Goal: Task Accomplishment & Management: Manage account settings

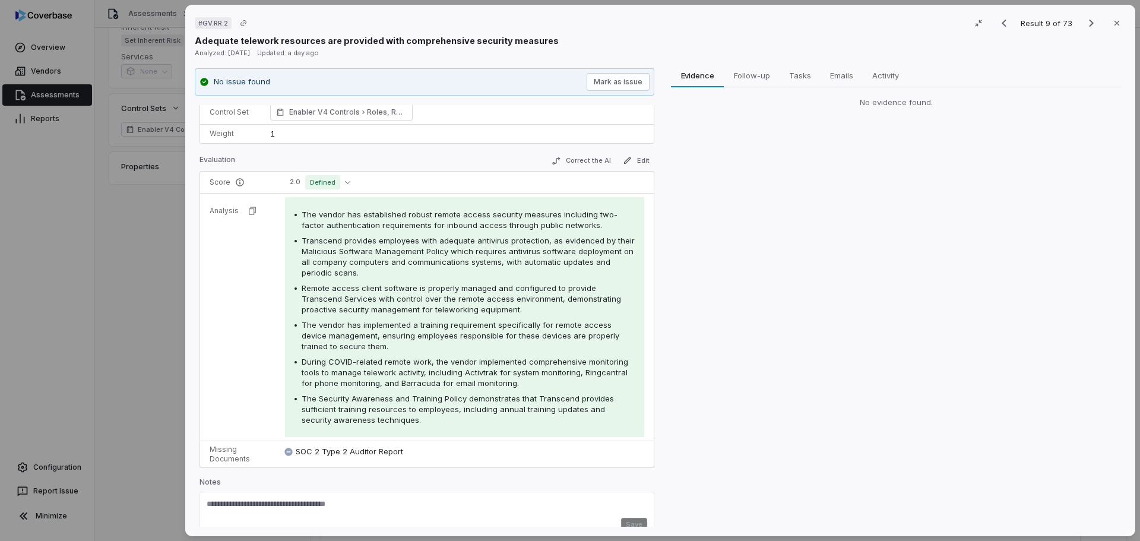
scroll to position [106, 0]
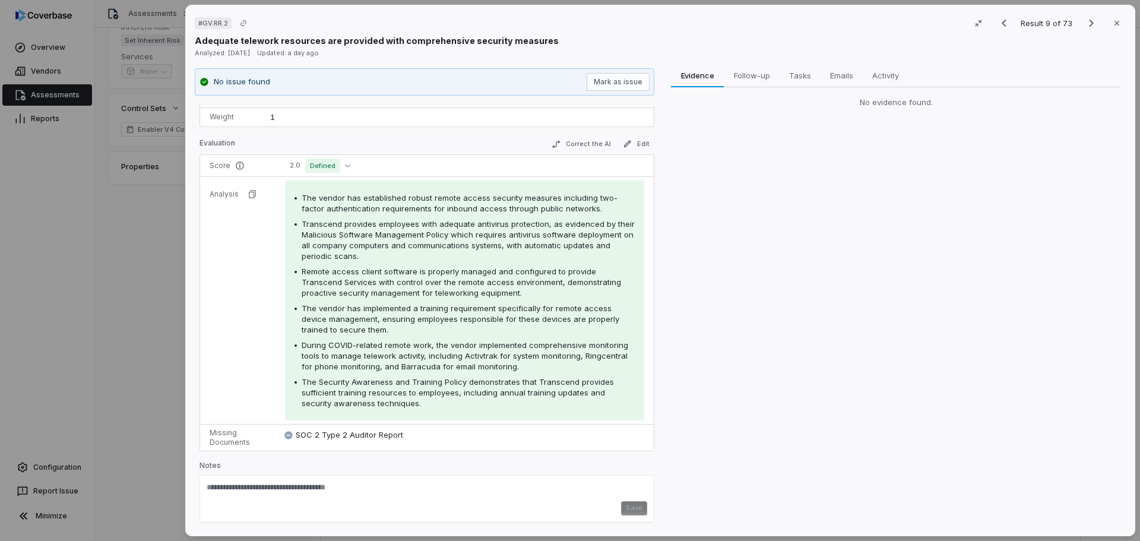
click at [176, 306] on div "# GV.RR.2 Result 9 of 73 Close Adequate telework resources are provided with co…" at bounding box center [570, 270] width 1140 height 541
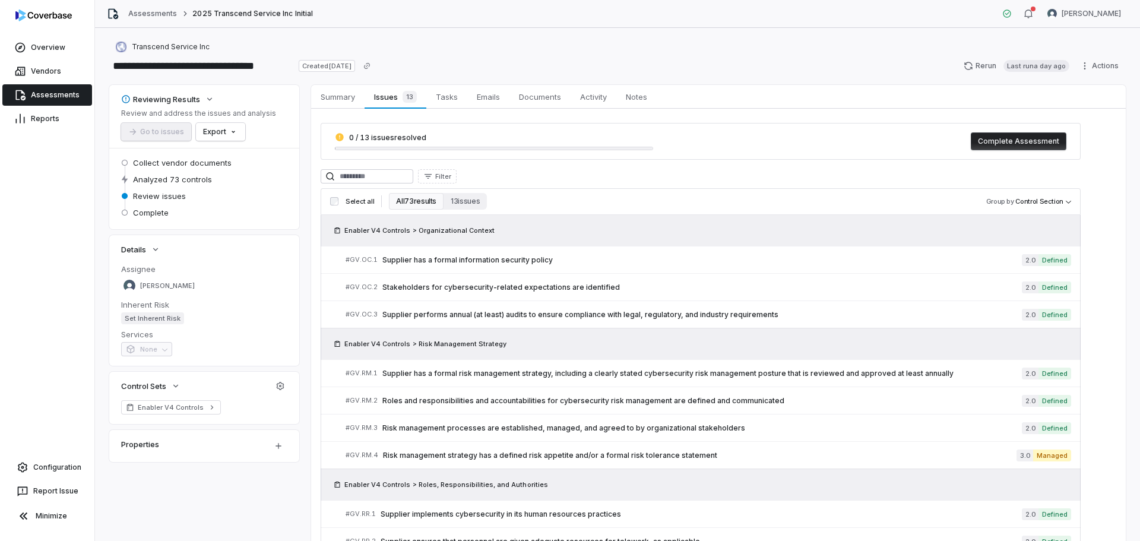
click at [440, 38] on div "**********" at bounding box center [617, 284] width 1045 height 513
click at [57, 93] on link "Assessments" at bounding box center [47, 94] width 90 height 21
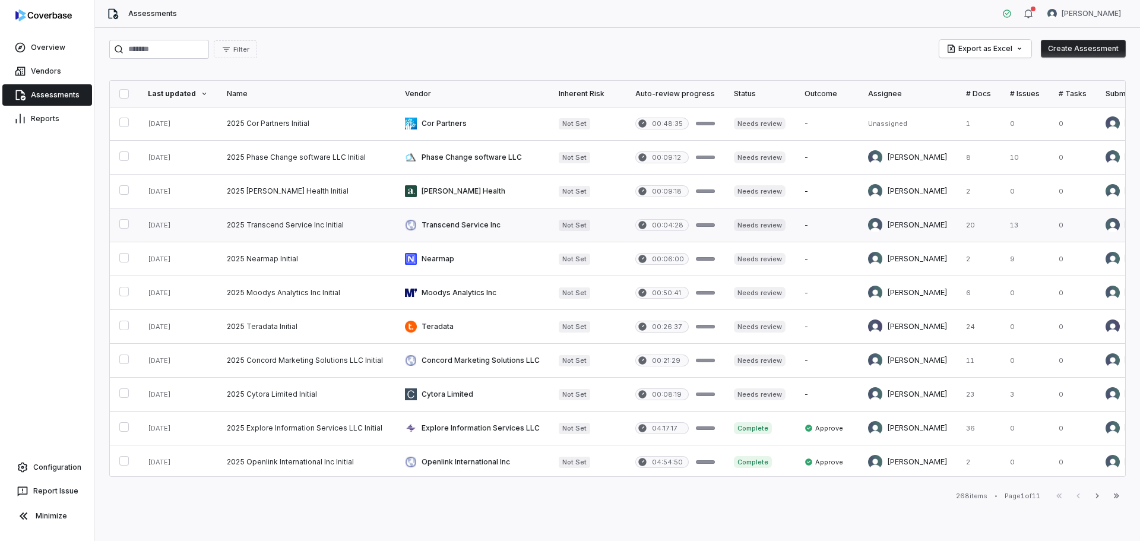
click at [174, 224] on link at bounding box center [177, 224] width 79 height 33
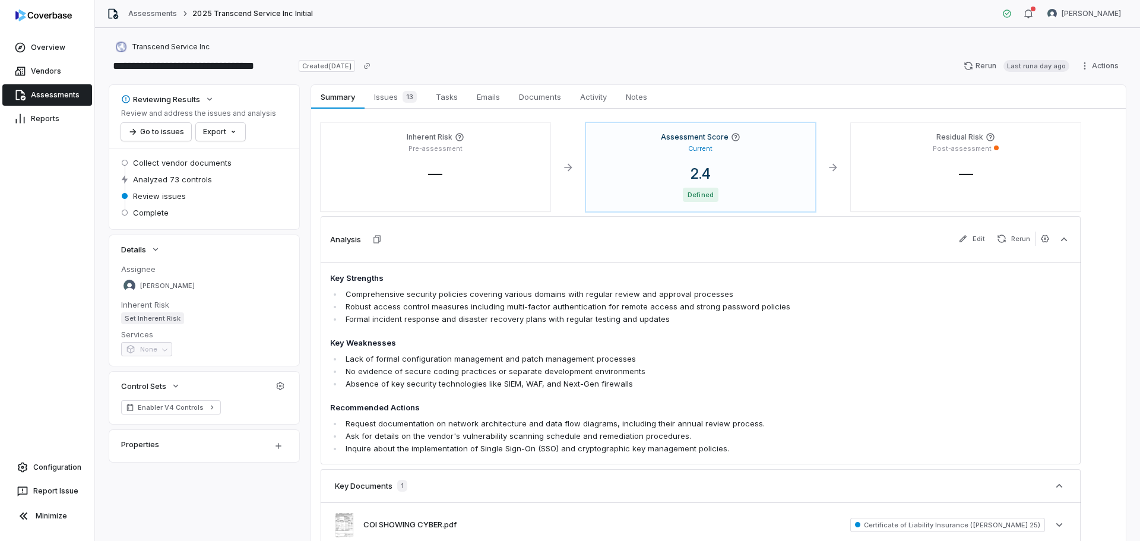
click at [49, 94] on link "Assessments" at bounding box center [47, 94] width 90 height 21
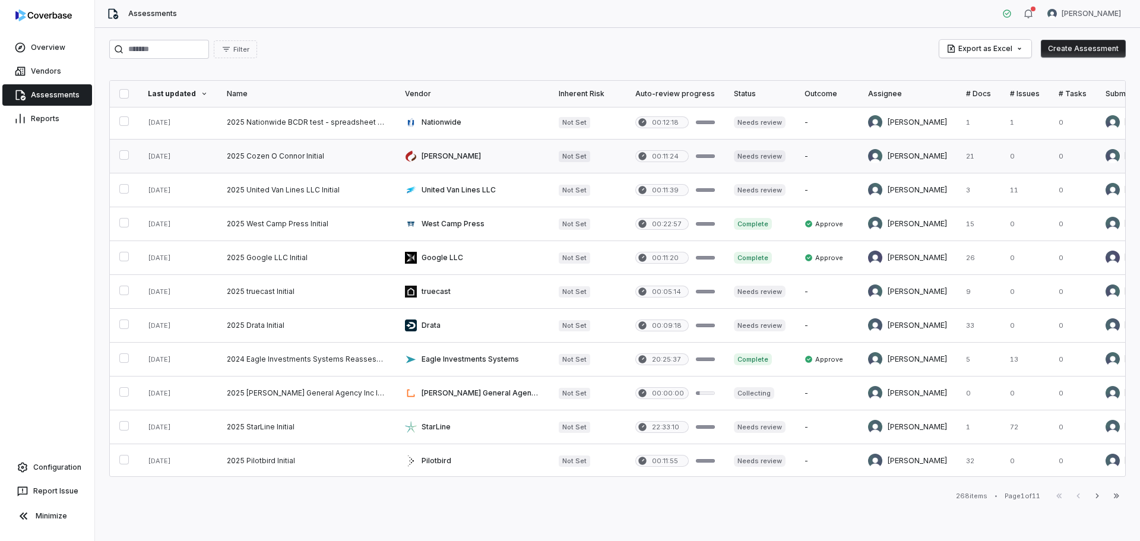
scroll to position [482, 0]
click at [302, 453] on link at bounding box center [306, 459] width 178 height 33
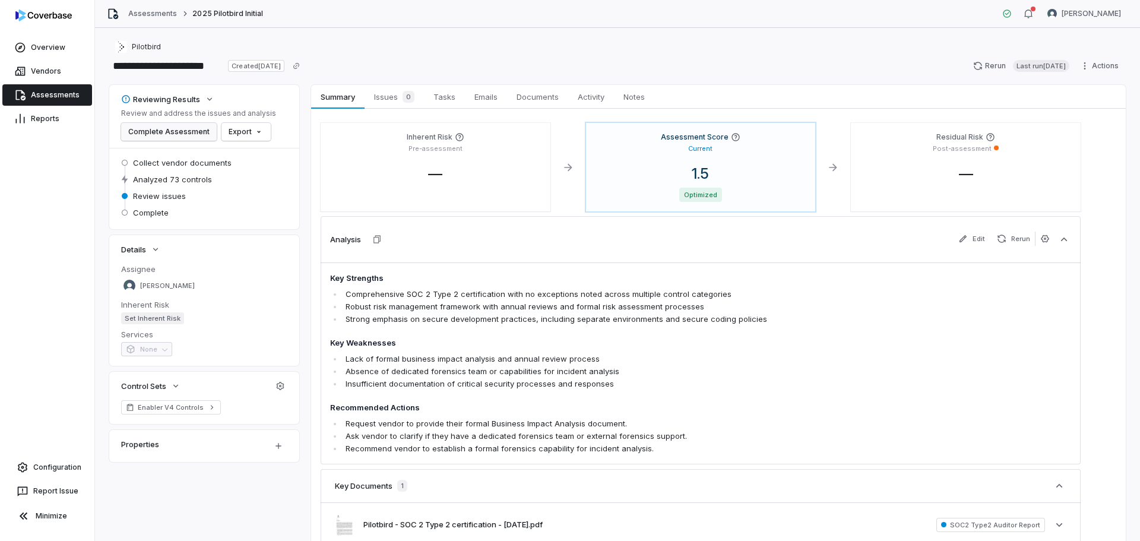
click at [163, 129] on button "Complete Assessment" at bounding box center [169, 132] width 96 height 18
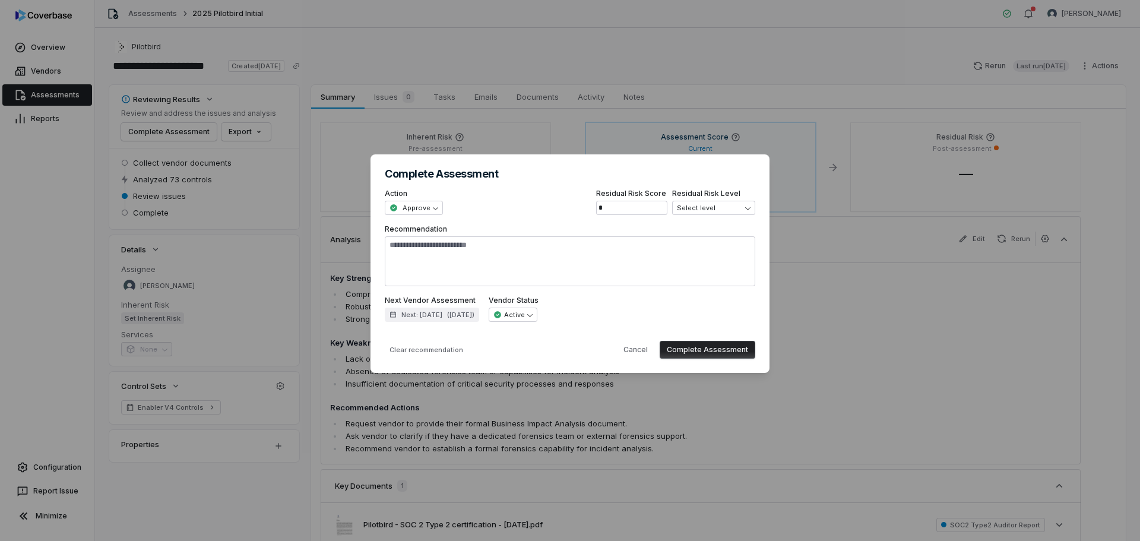
click at [705, 349] on button "Complete Assessment" at bounding box center [707, 350] width 96 height 18
type textarea "*"
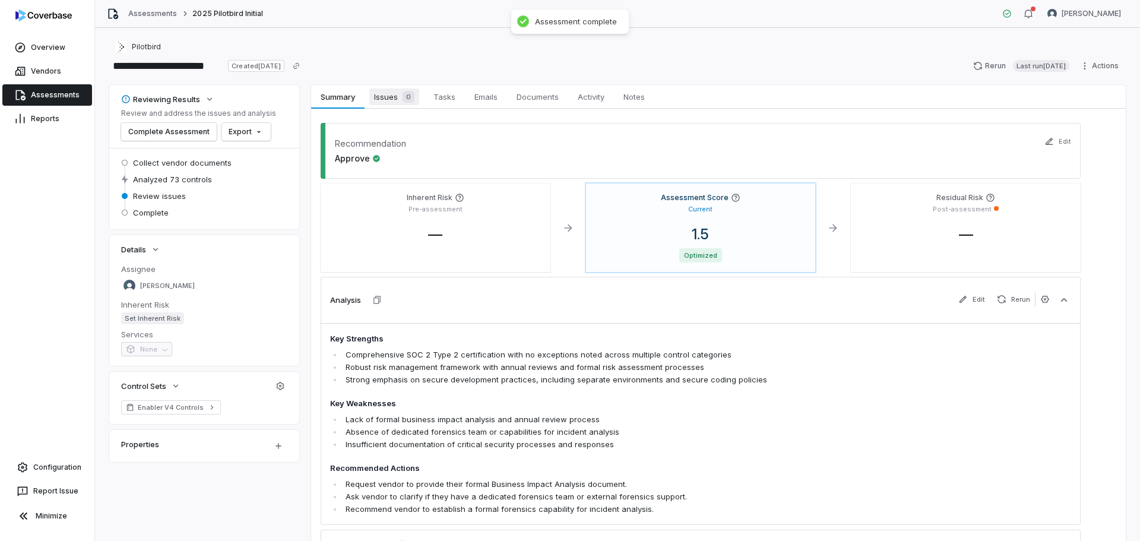
click at [396, 103] on span "Issues 0" at bounding box center [394, 96] width 50 height 17
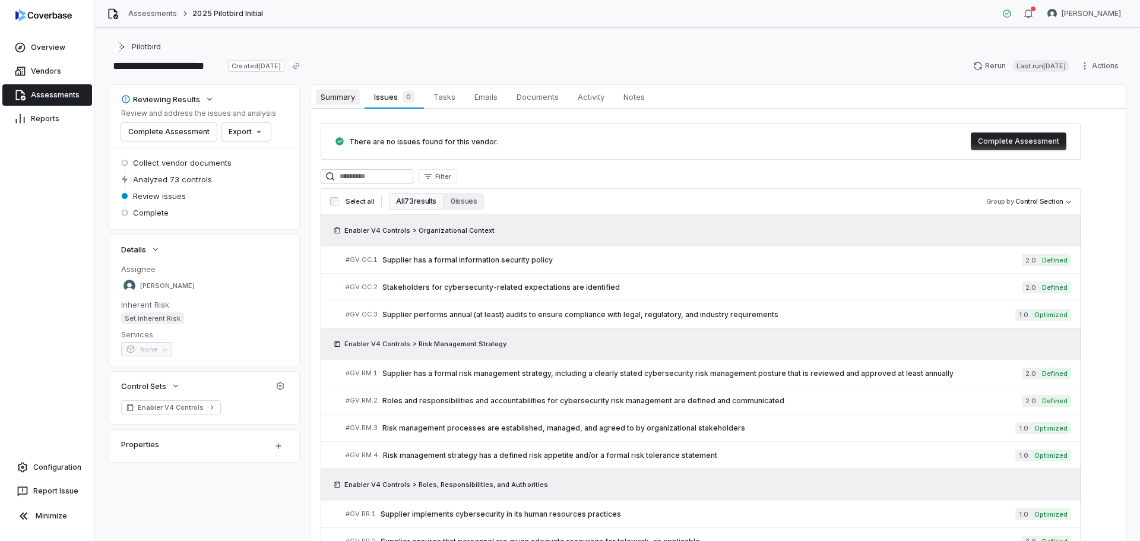
click at [340, 101] on span "Summary" at bounding box center [338, 96] width 44 height 15
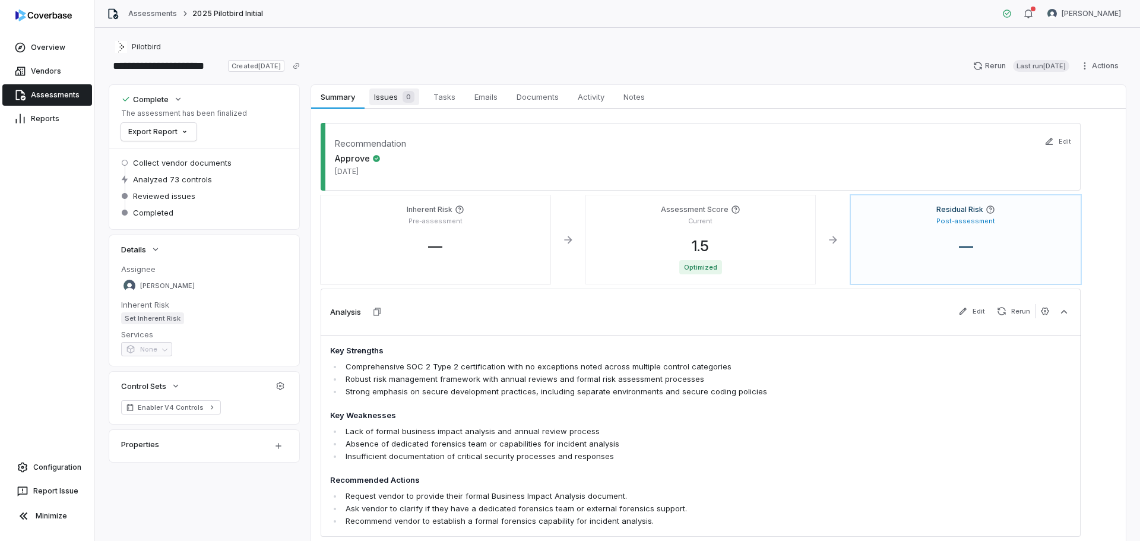
click at [389, 92] on span "Issues 0" at bounding box center [394, 96] width 50 height 17
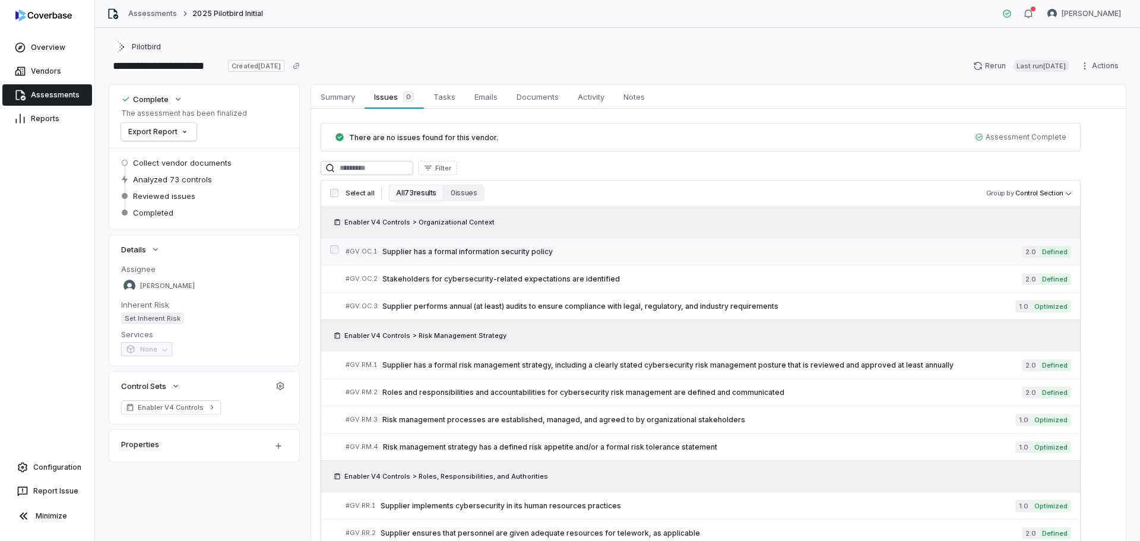
click at [532, 253] on span "Supplier has a formal information security policy" at bounding box center [701, 251] width 639 height 9
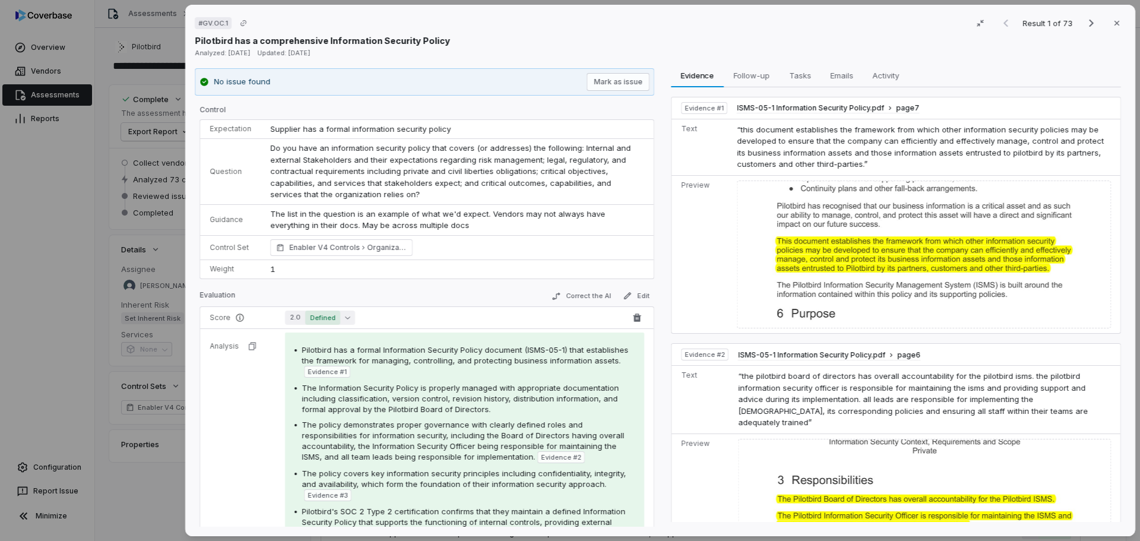
click at [350, 317] on button "2.0 Defined" at bounding box center [320, 317] width 70 height 14
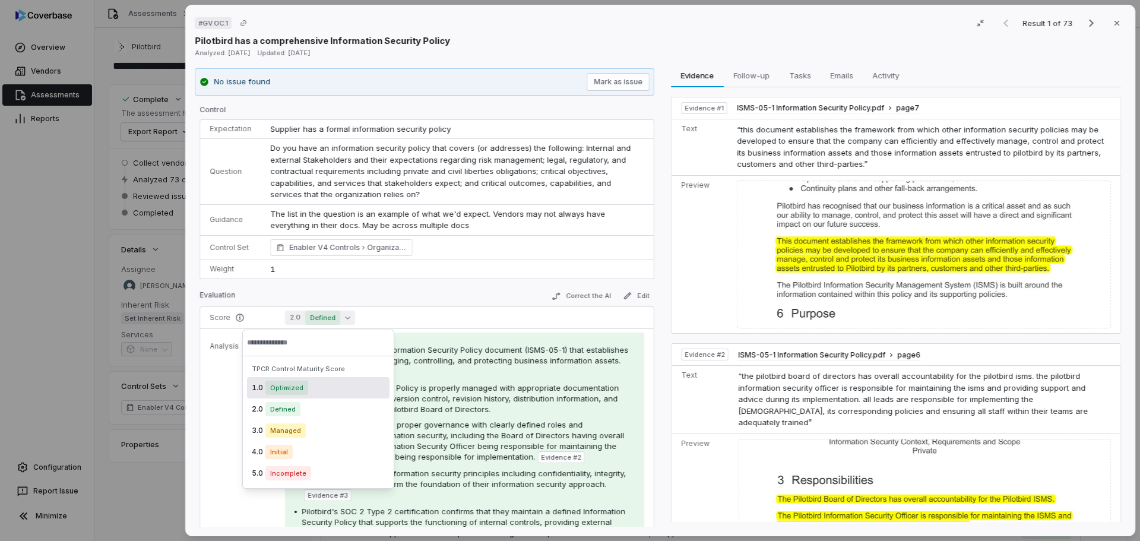
click at [481, 296] on div "Evaluation Correct the AI Edit" at bounding box center [426, 297] width 455 height 18
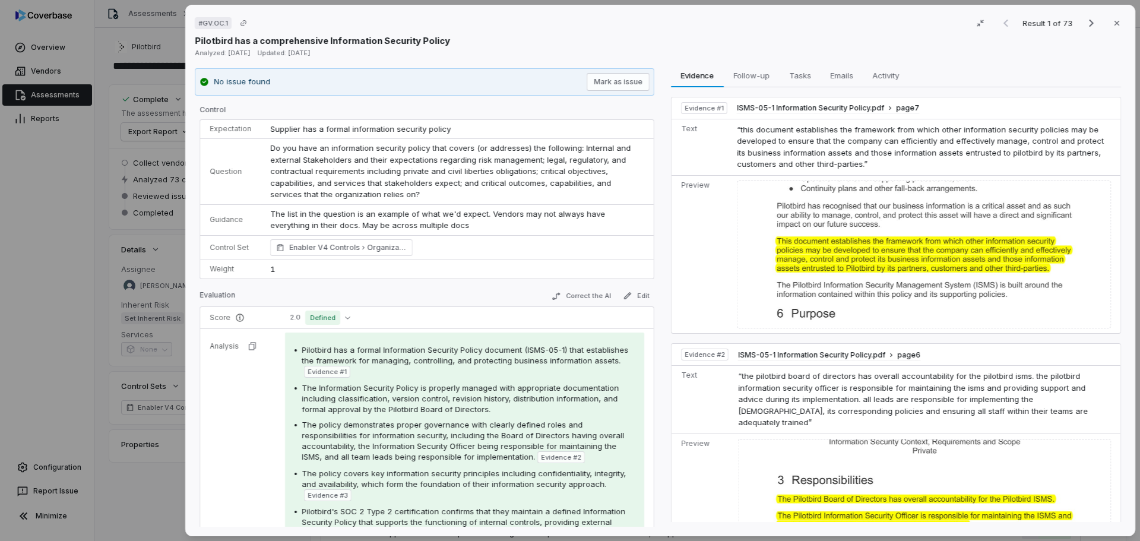
scroll to position [104, 0]
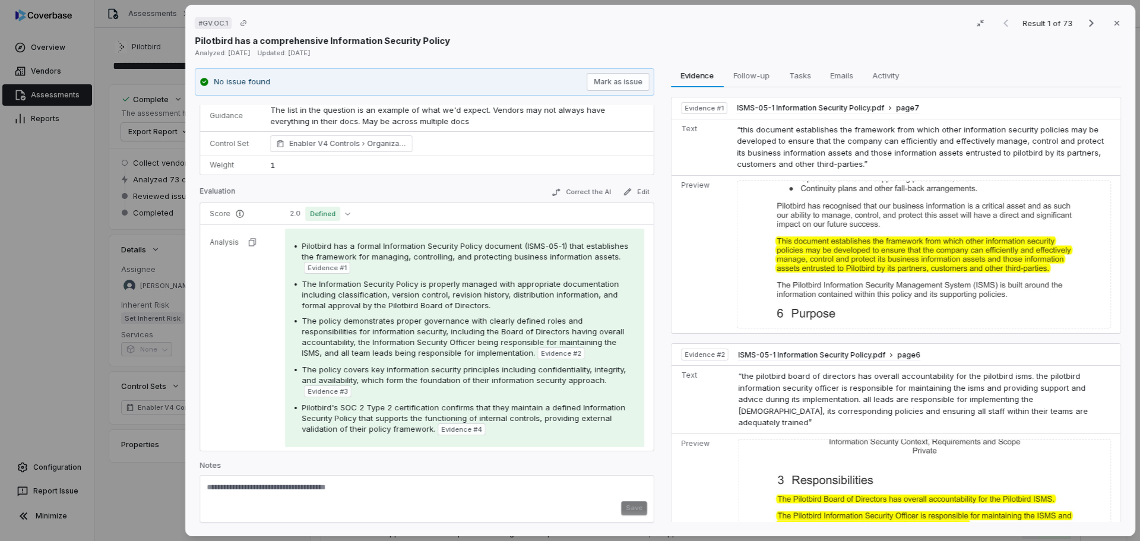
click at [217, 491] on textarea at bounding box center [427, 491] width 440 height 19
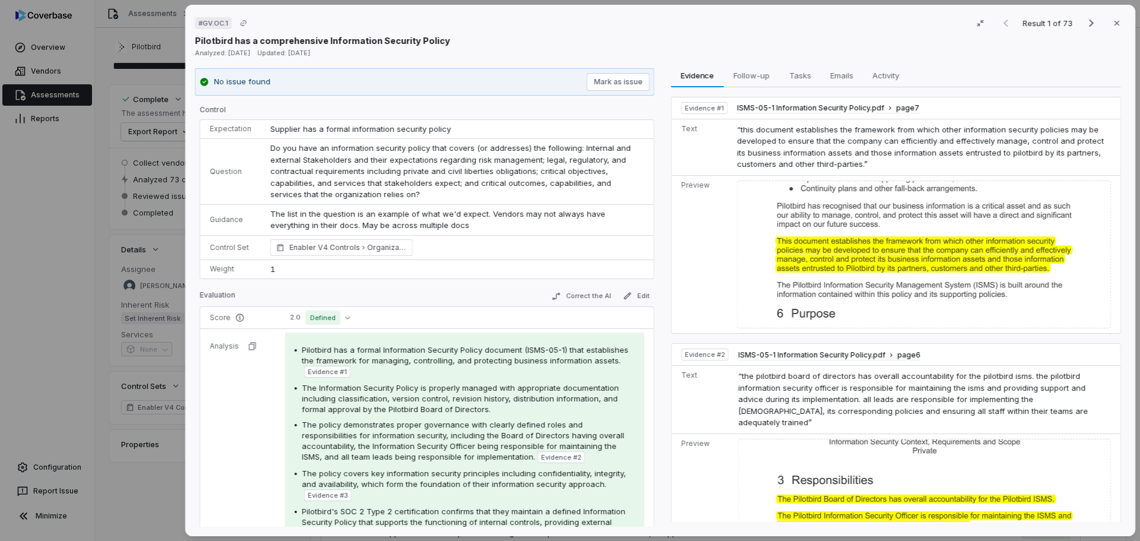
click at [152, 490] on div "# GV.OC.1 Result 1 of 73 Close Pilotbird has a comprehensive Information Securi…" at bounding box center [570, 270] width 1140 height 541
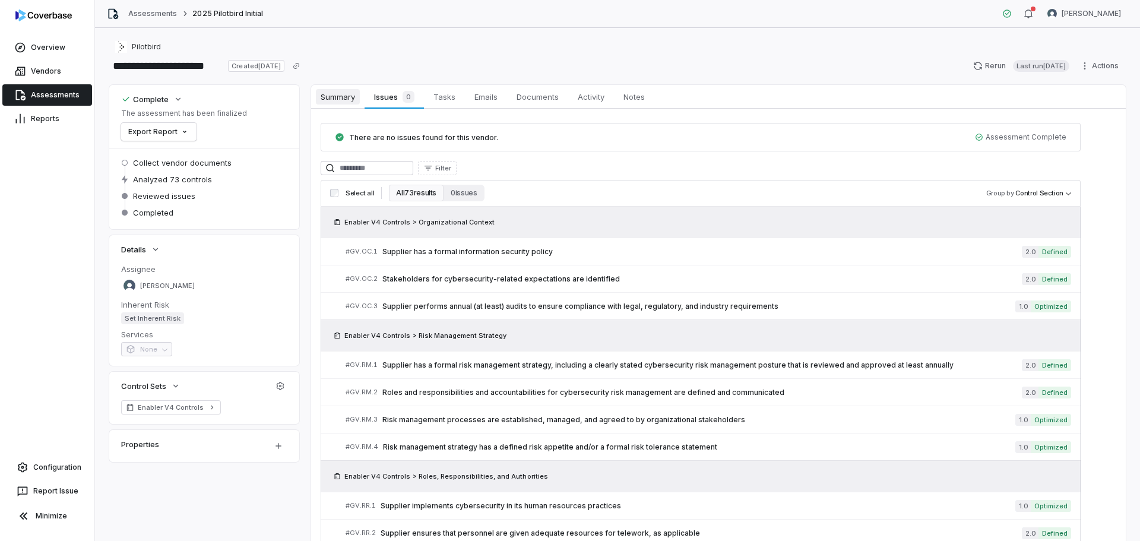
click at [334, 98] on span "Summary" at bounding box center [338, 96] width 44 height 15
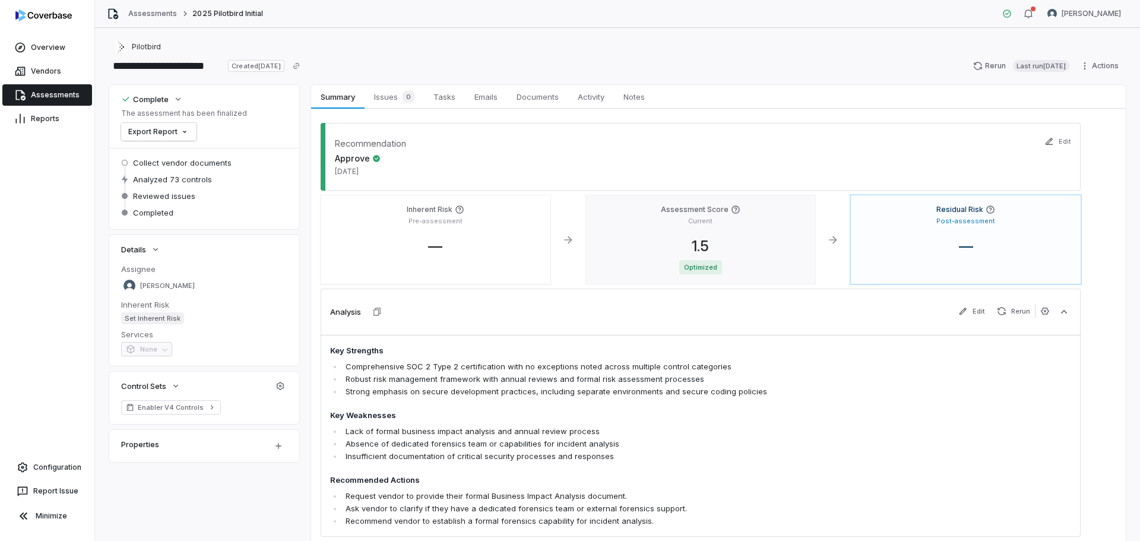
click at [721, 233] on div "Assessment Score Current 1.5 Optimized" at bounding box center [701, 239] width 230 height 88
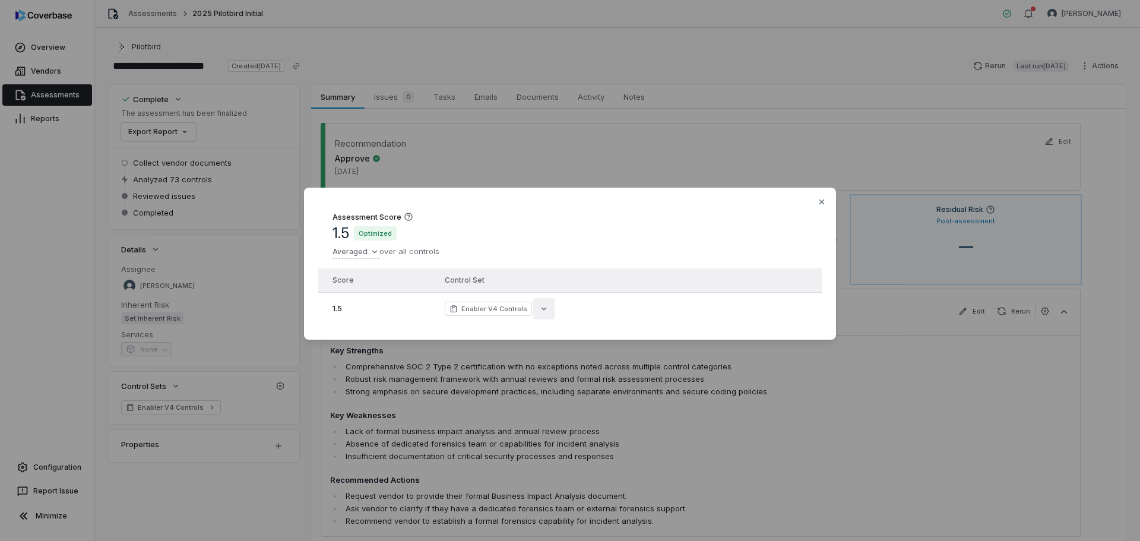
click at [534, 306] on button "button" at bounding box center [543, 308] width 21 height 21
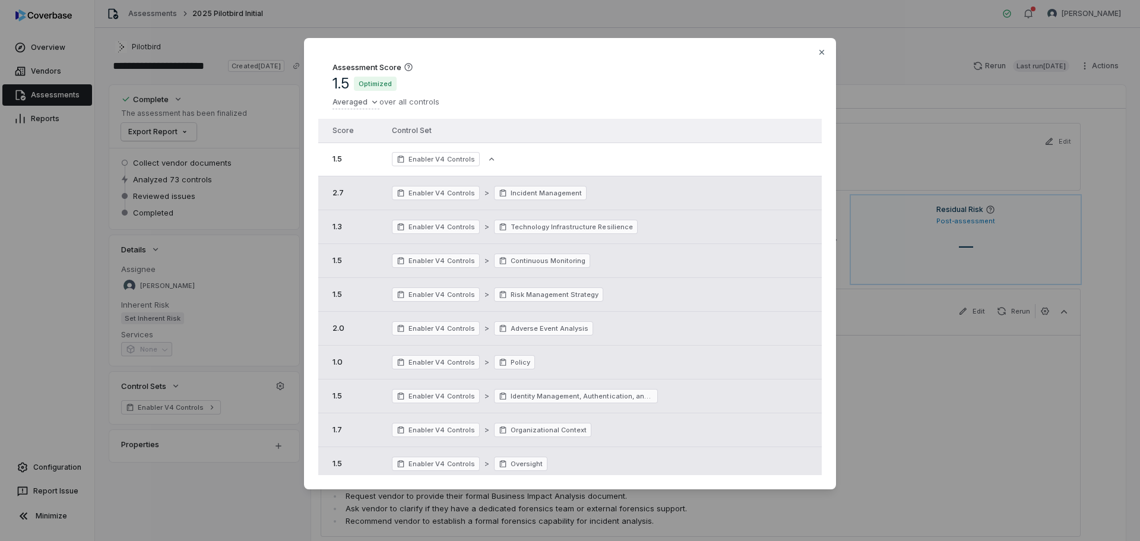
click at [813, 53] on div "Assessment Score 1.5 Optimized Averaged over all controls" at bounding box center [569, 85] width 503 height 66
click at [824, 50] on icon "button" at bounding box center [821, 51] width 9 height 9
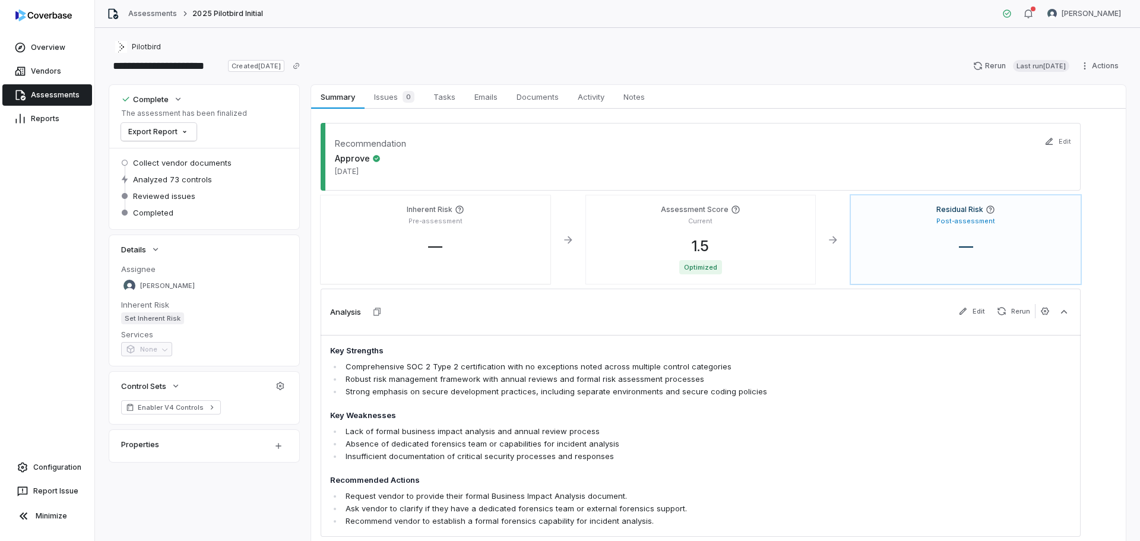
click at [732, 44] on div "Pilotbird" at bounding box center [617, 47] width 1016 height 14
click at [68, 92] on link "Assessments" at bounding box center [47, 94] width 90 height 21
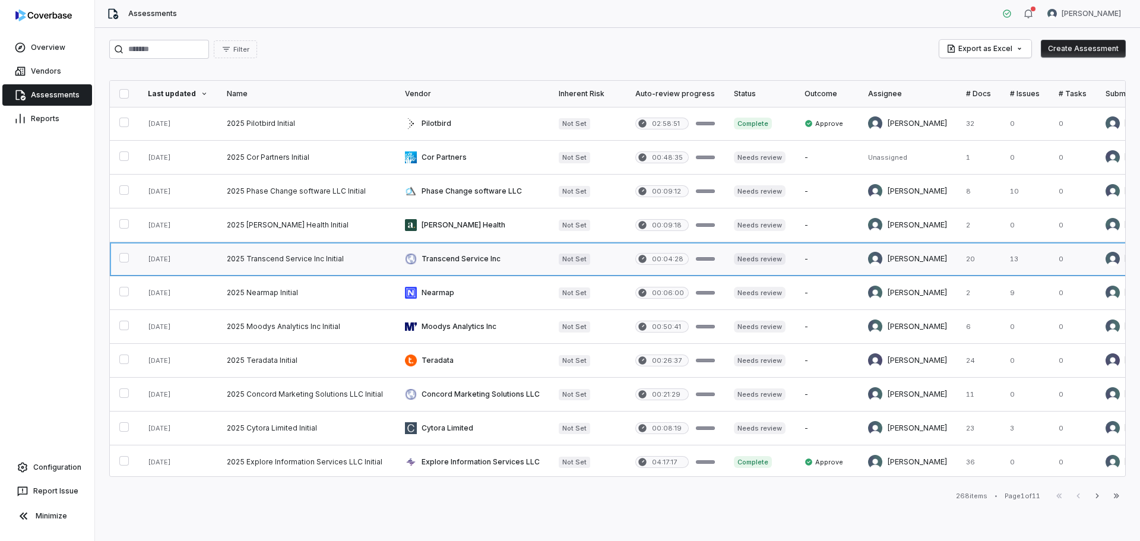
click at [315, 261] on link at bounding box center [306, 258] width 178 height 33
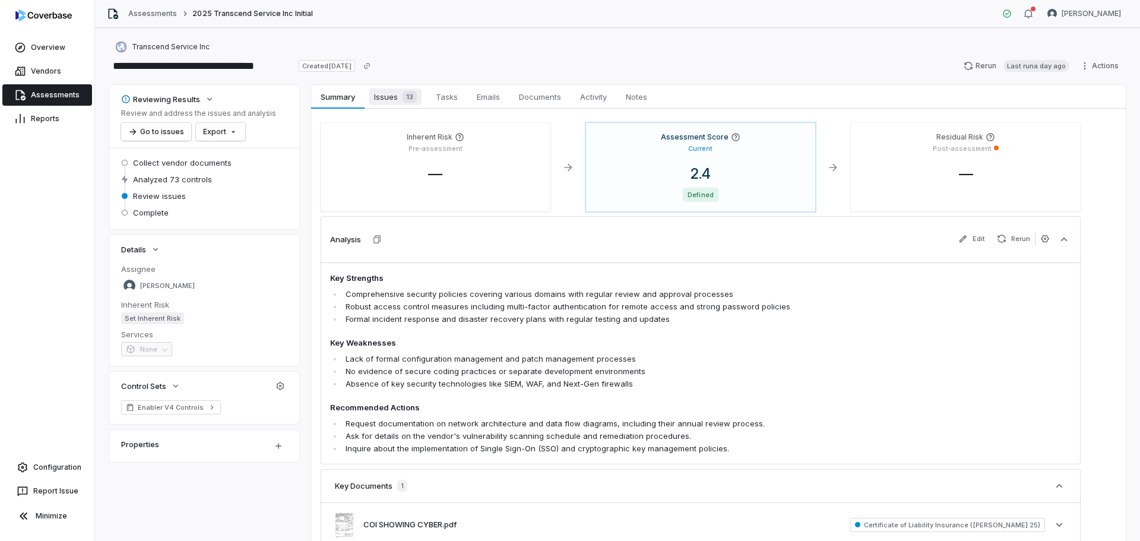
click at [399, 99] on div "13" at bounding box center [407, 97] width 19 height 12
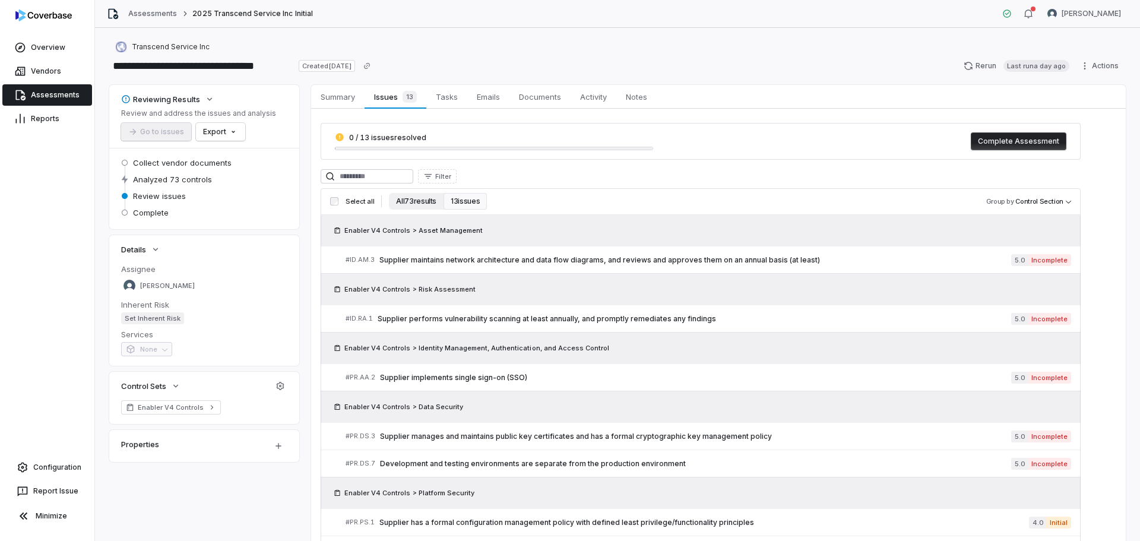
click at [404, 205] on button "All 73 results" at bounding box center [416, 201] width 55 height 17
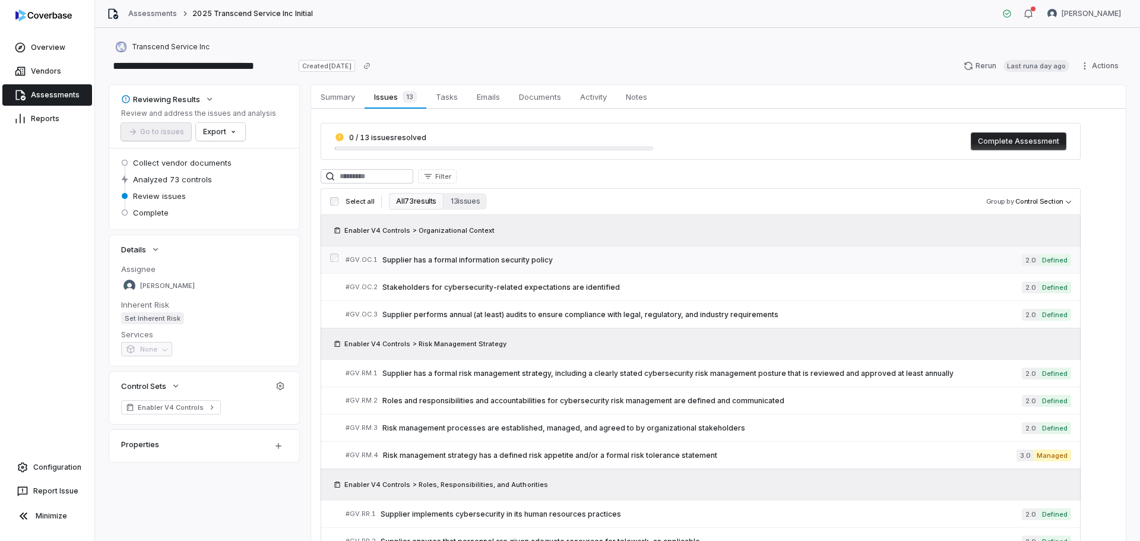
click at [502, 259] on span "Supplier has a formal information security policy" at bounding box center [701, 259] width 639 height 9
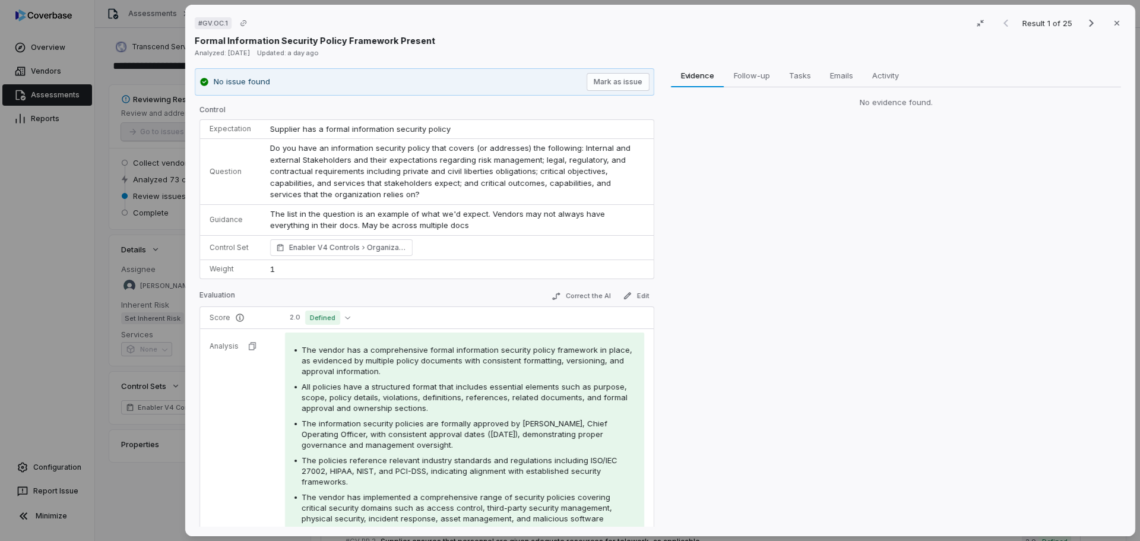
click at [166, 493] on div "# GV.OC.1 Result 1 of 25 Close Formal Information Security Policy Framework Pre…" at bounding box center [570, 270] width 1140 height 541
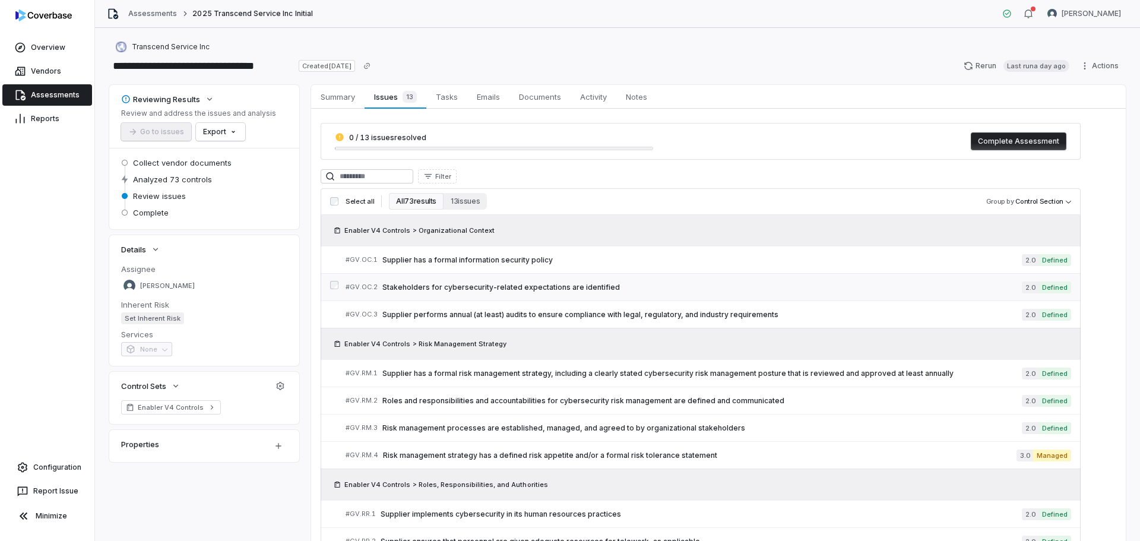
click at [526, 291] on span "Stakeholders for cybersecurity-related expectations are identified" at bounding box center [701, 287] width 639 height 9
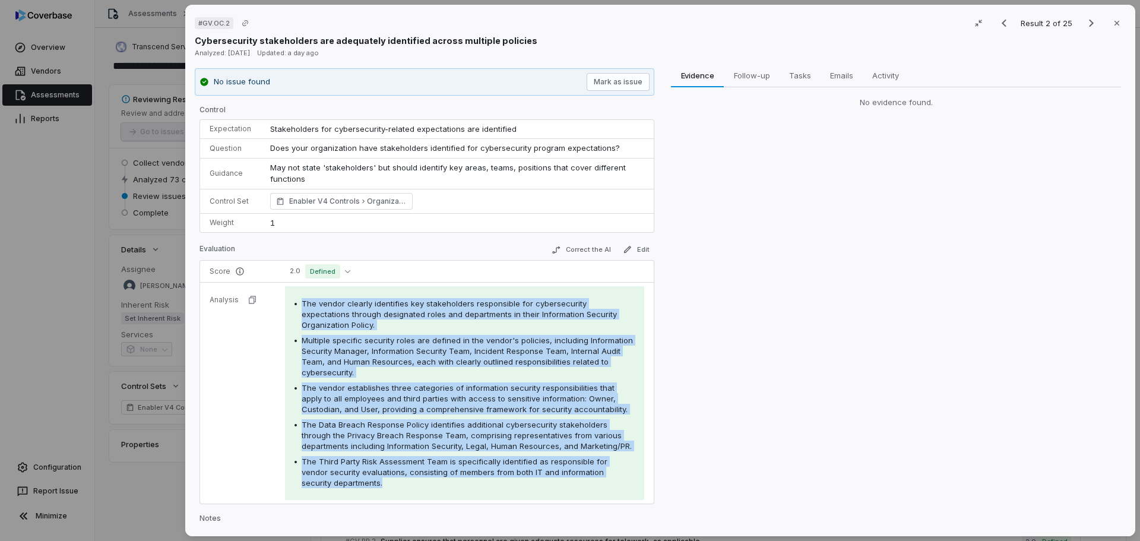
drag, startPoint x: 299, startPoint y: 304, endPoint x: 475, endPoint y: 485, distance: 252.3
click at [475, 485] on div "The vendor clearly identifies key stakeholders responsible for cybersecurity ex…" at bounding box center [464, 393] width 340 height 190
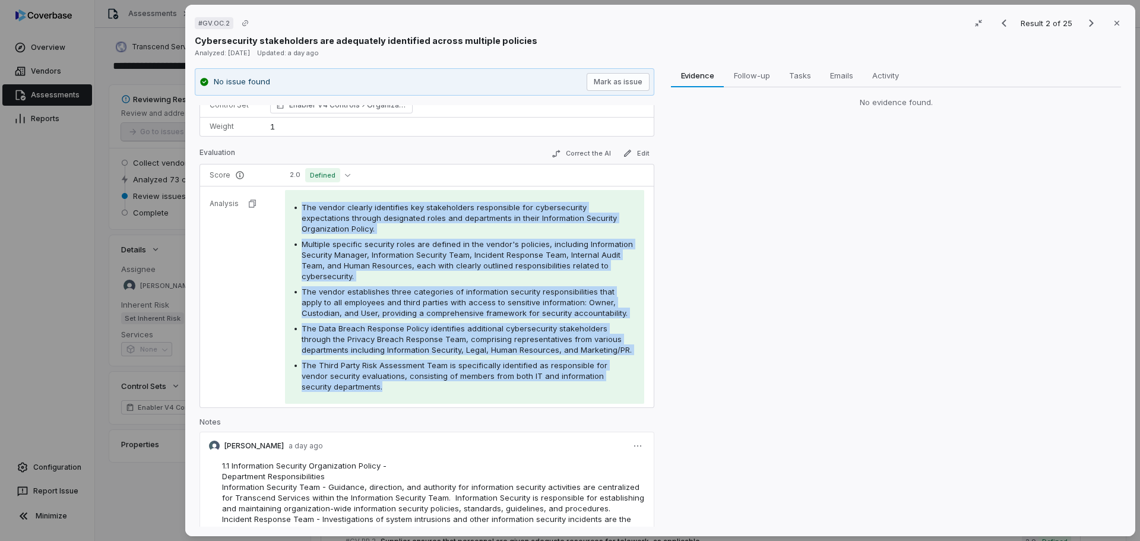
scroll to position [95, 0]
click at [309, 288] on span "The vendor establishes three categories of information security responsibilitie…" at bounding box center [465, 303] width 326 height 31
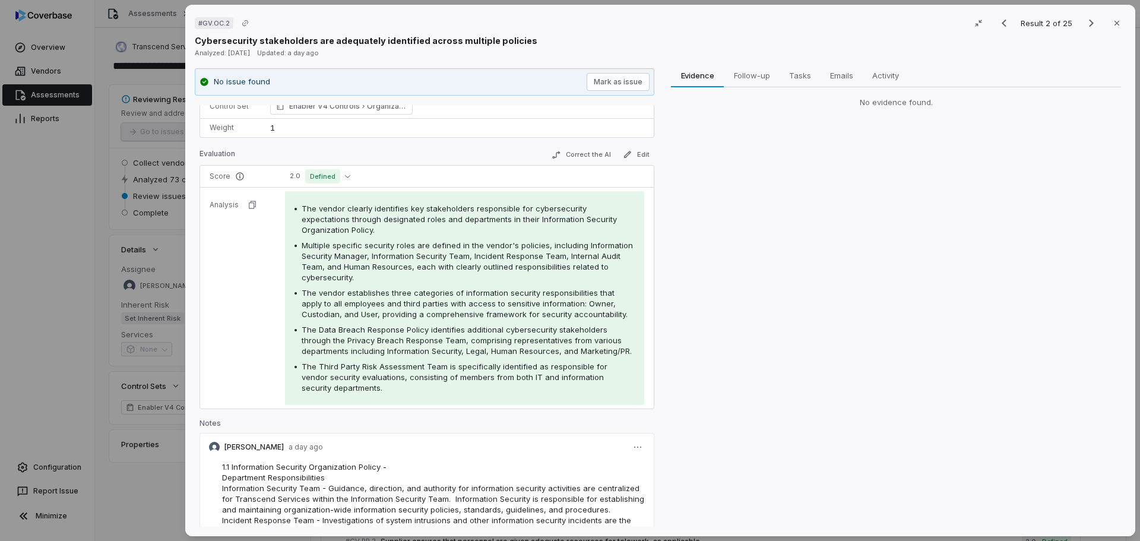
scroll to position [0, 0]
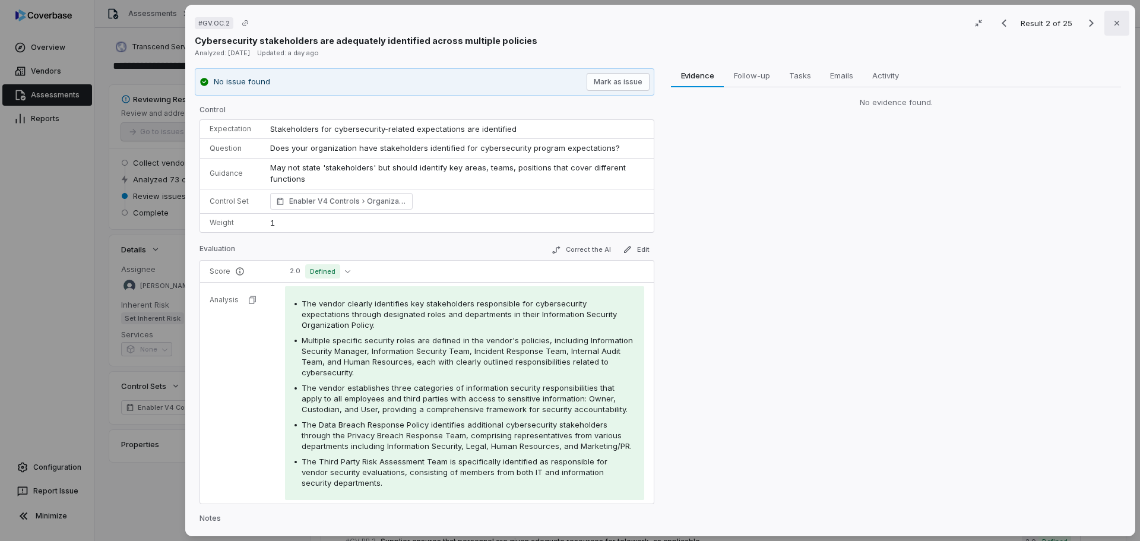
click at [1112, 23] on icon "button" at bounding box center [1116, 22] width 9 height 9
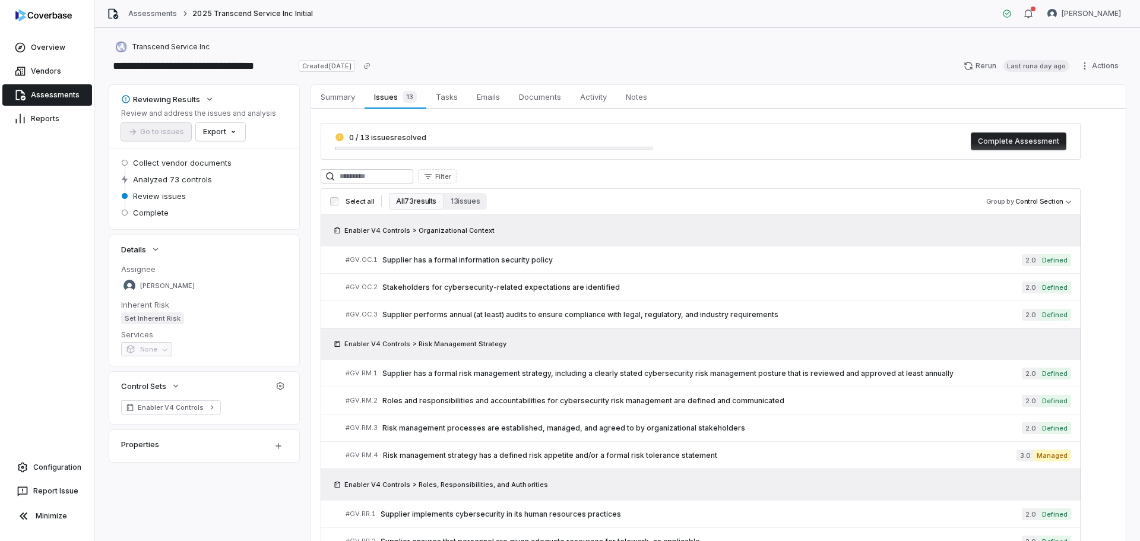
click at [63, 96] on link "Assessments" at bounding box center [47, 94] width 90 height 21
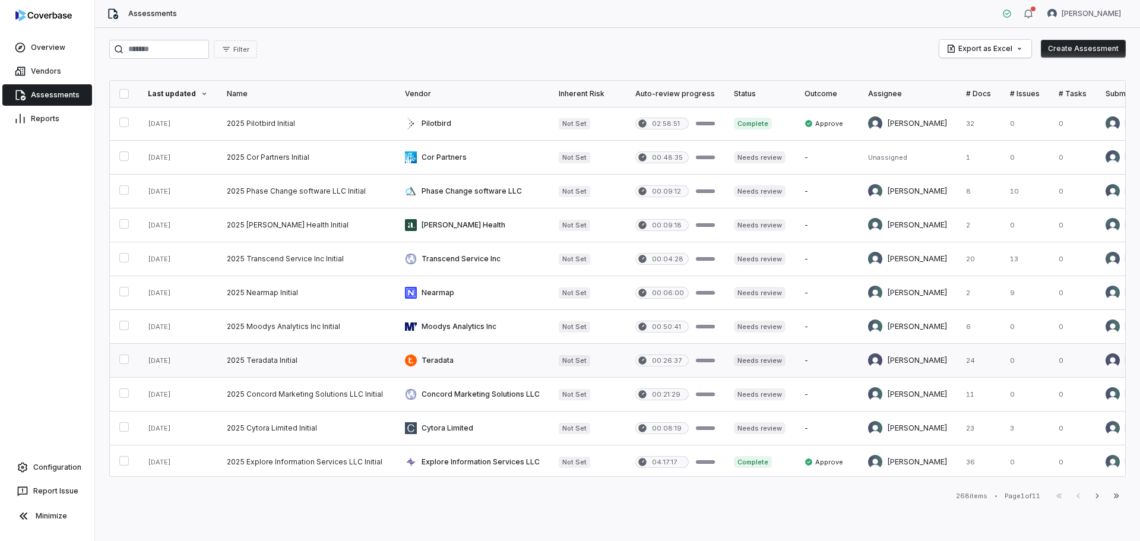
click at [272, 361] on link at bounding box center [306, 360] width 178 height 33
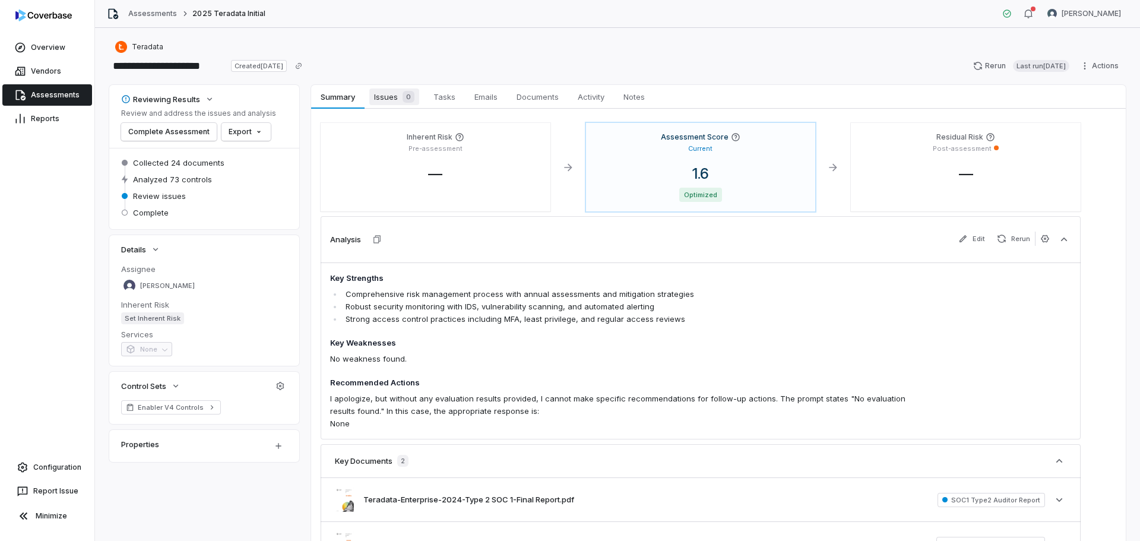
click at [391, 96] on span "Issues 0" at bounding box center [394, 96] width 50 height 17
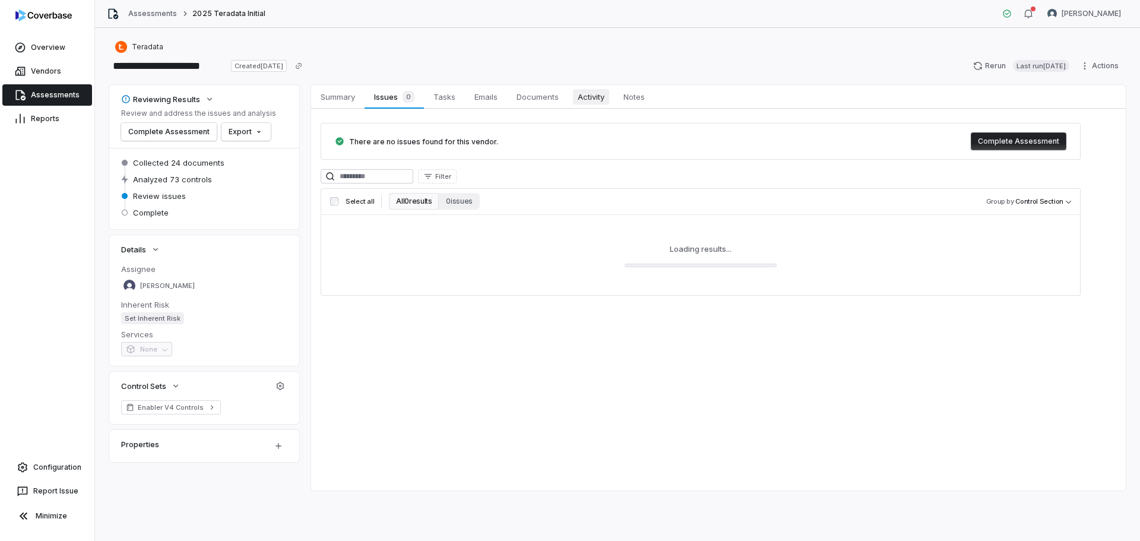
click at [612, 99] on link "Activity Activity" at bounding box center [591, 97] width 46 height 24
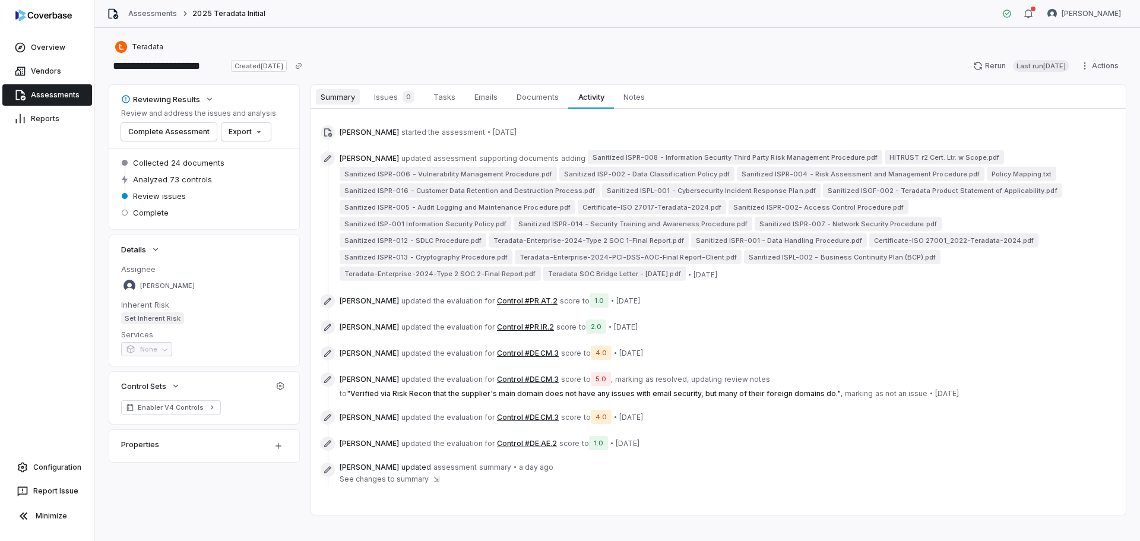
click at [334, 94] on span "Summary" at bounding box center [338, 96] width 44 height 15
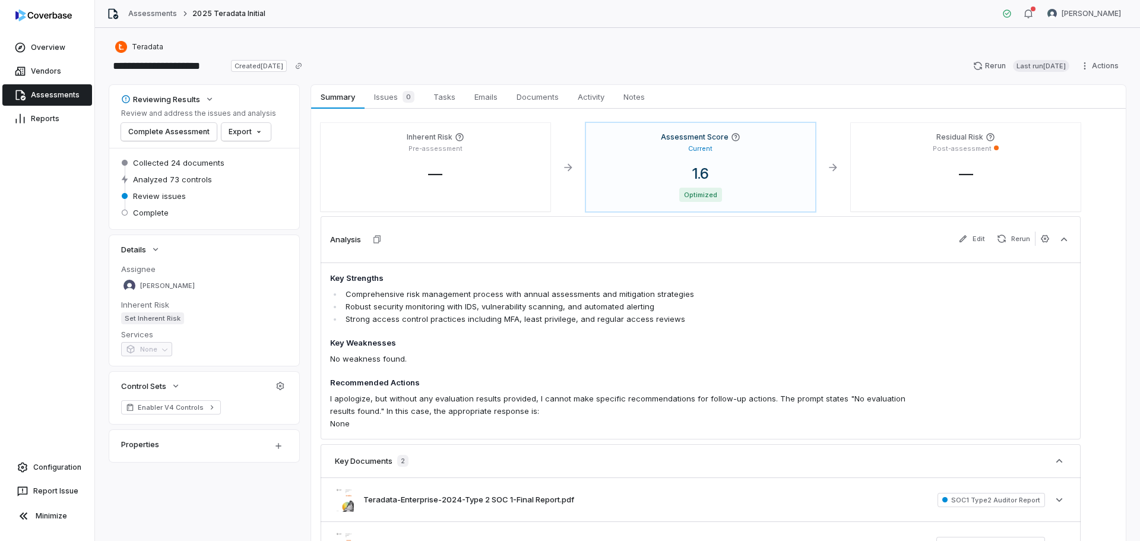
click at [51, 100] on link "Assessments" at bounding box center [47, 94] width 90 height 21
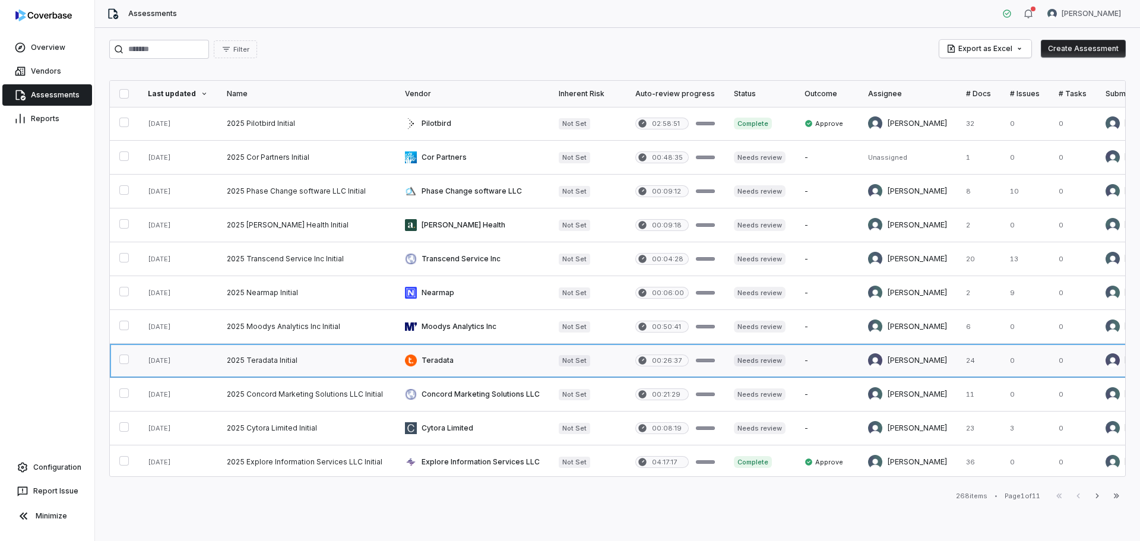
click at [274, 363] on link at bounding box center [306, 360] width 178 height 33
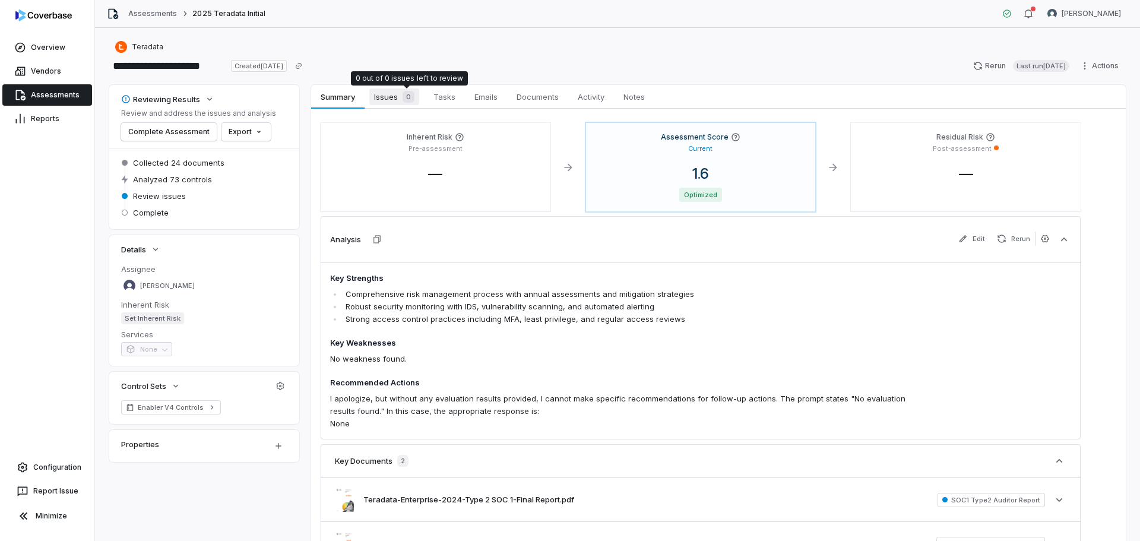
click at [405, 93] on span "0" at bounding box center [408, 97] width 12 height 12
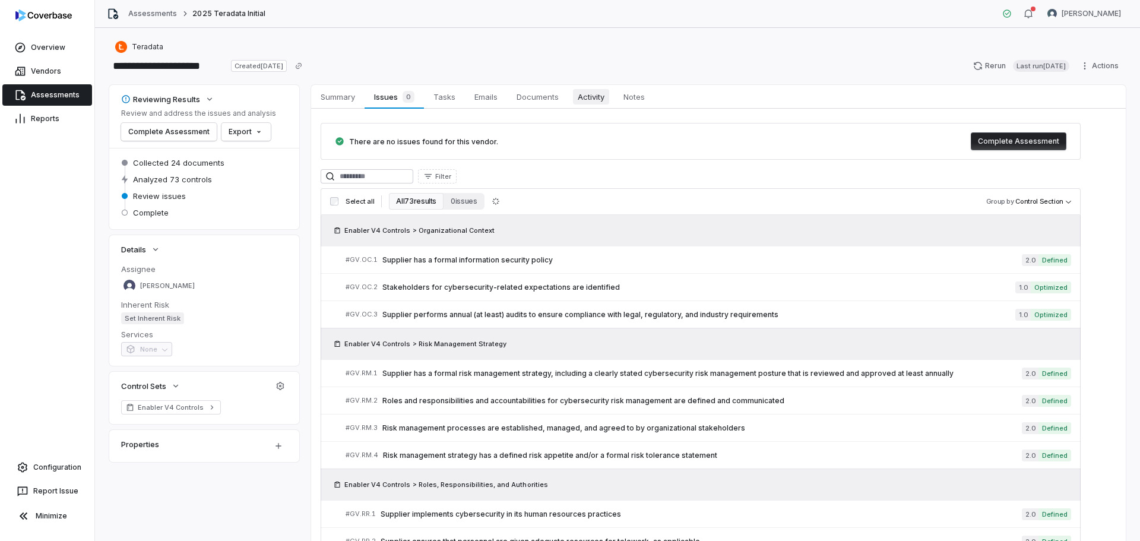
click at [571, 99] on link "Activity Activity" at bounding box center [591, 97] width 46 height 24
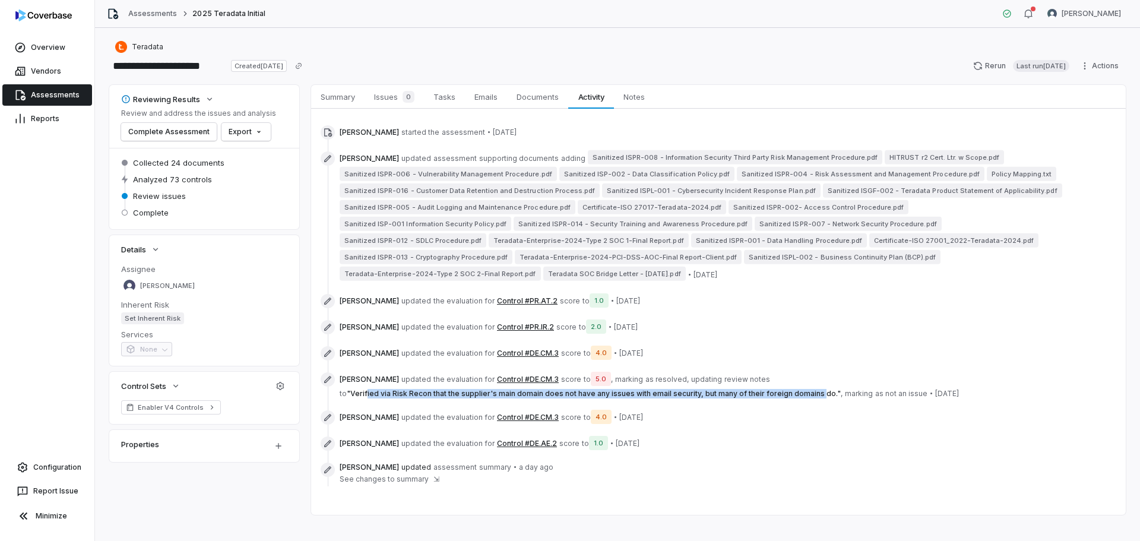
drag, startPoint x: 367, startPoint y: 377, endPoint x: 823, endPoint y: 384, distance: 456.5
click at [813, 389] on span "" Verified via Risk Recon that the supplier's main domain does not have any iss…" at bounding box center [594, 393] width 494 height 9
click at [833, 410] on div "[PERSON_NAME] updated the evaluation for Control #DE.CM.3 score to 4.0 • [DATE]" at bounding box center [710, 417] width 741 height 14
drag, startPoint x: 351, startPoint y: 372, endPoint x: 821, endPoint y: 372, distance: 470.7
click at [821, 372] on span "[PERSON_NAME] updated the evaluation for Control #DE.CM.3 score to 5.0 , markin…" at bounding box center [710, 385] width 741 height 26
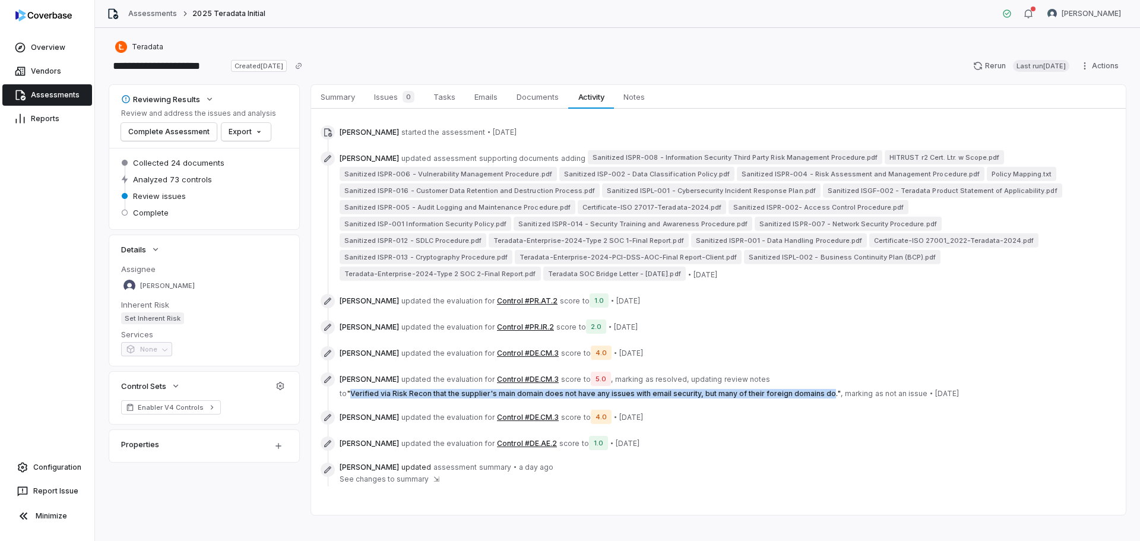
click at [457, 389] on span "" Verified via Risk Recon that the supplier's main domain does not have any iss…" at bounding box center [594, 393] width 494 height 9
click at [404, 100] on span "0" at bounding box center [408, 97] width 12 height 12
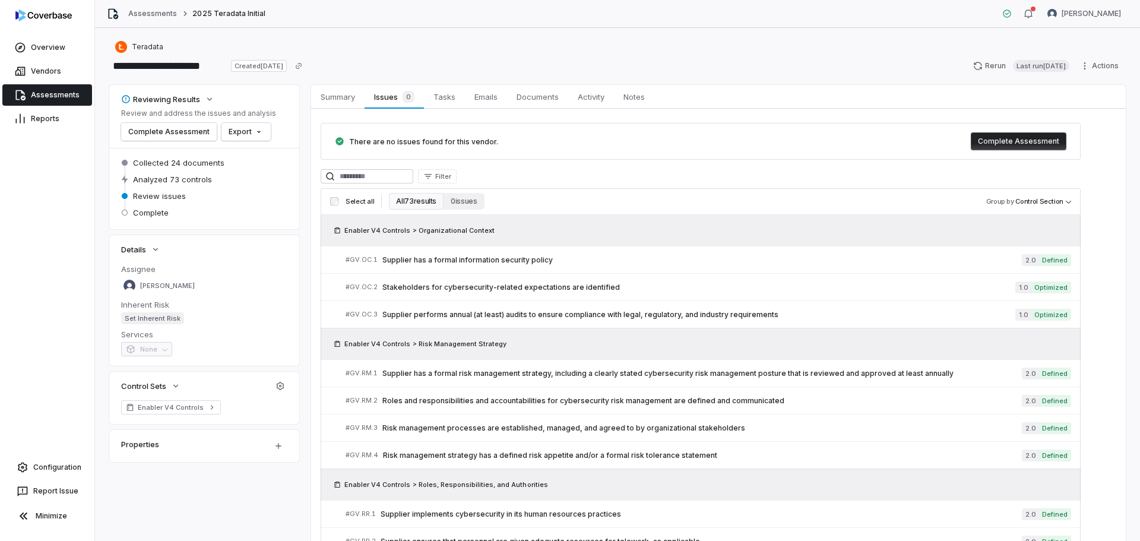
click at [60, 90] on link "Assessments" at bounding box center [47, 94] width 90 height 21
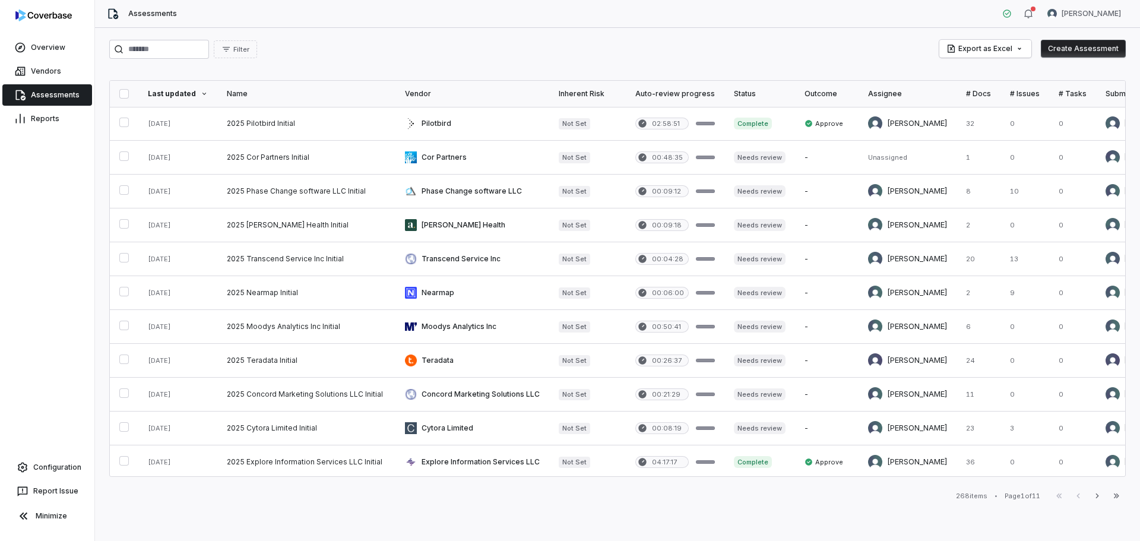
click at [456, 43] on div "Filter Export as Excel Create Assessment" at bounding box center [617, 49] width 1016 height 19
click at [365, 56] on div "Filter Export as Excel Create Assessment" at bounding box center [617, 49] width 1016 height 19
click at [348, 56] on div "Filter Export as Excel Create Assessment" at bounding box center [617, 49] width 1016 height 19
click at [344, 55] on div "Filter Export as Excel Create Assessment" at bounding box center [617, 49] width 1016 height 19
click at [503, 49] on div "Filter Export as Excel Create Assessment" at bounding box center [617, 49] width 1016 height 19
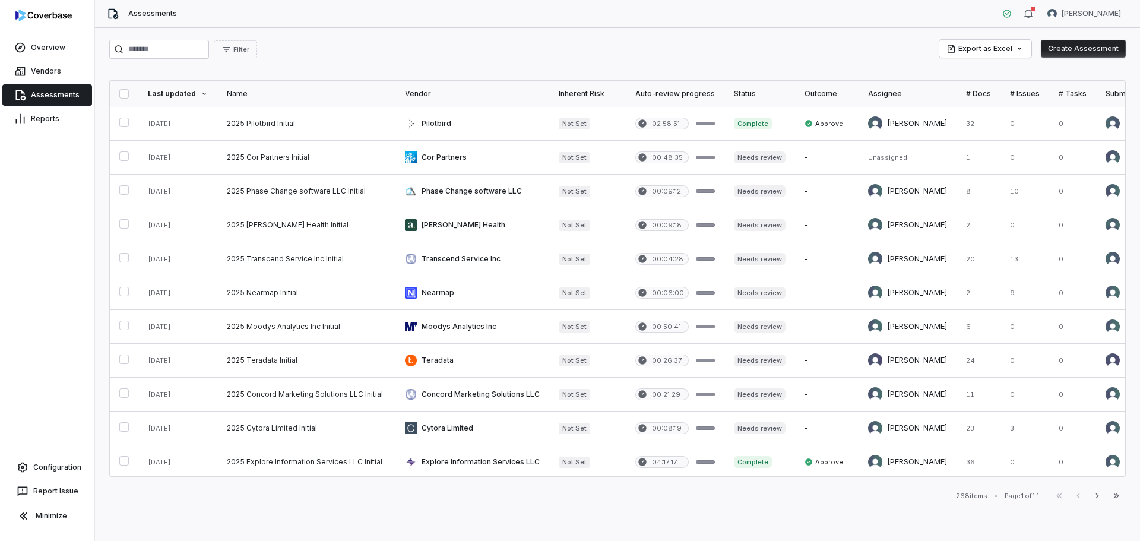
click at [343, 40] on div "Filter Export as Excel Create Assessment" at bounding box center [617, 49] width 1016 height 19
click at [476, 31] on div "Filter Export as Excel Create Assessment Last updated Name Vendor Inherent Risk…" at bounding box center [617, 284] width 1045 height 513
click at [443, 56] on div "Filter Export as Excel Create Assessment" at bounding box center [617, 49] width 1016 height 19
click at [344, 42] on div "Filter Export as Excel Create Assessment" at bounding box center [617, 49] width 1016 height 19
click at [444, 47] on div "Filter Export as Excel Create Assessment" at bounding box center [617, 49] width 1016 height 19
